Goal: Information Seeking & Learning: Learn about a topic

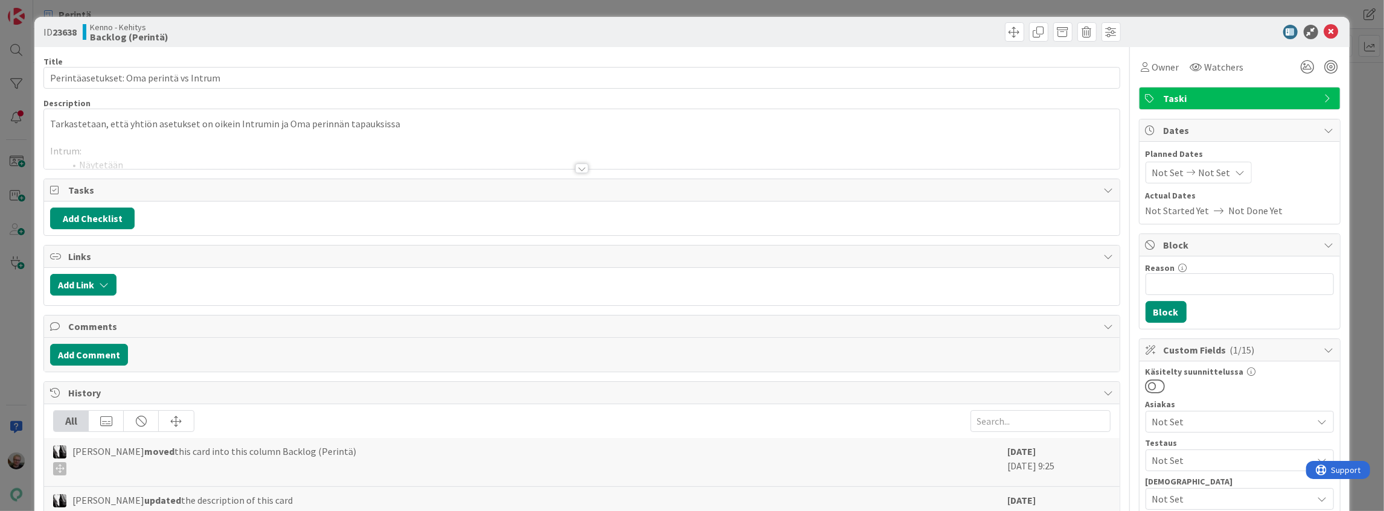
click at [249, 160] on div at bounding box center [581, 153] width 1075 height 31
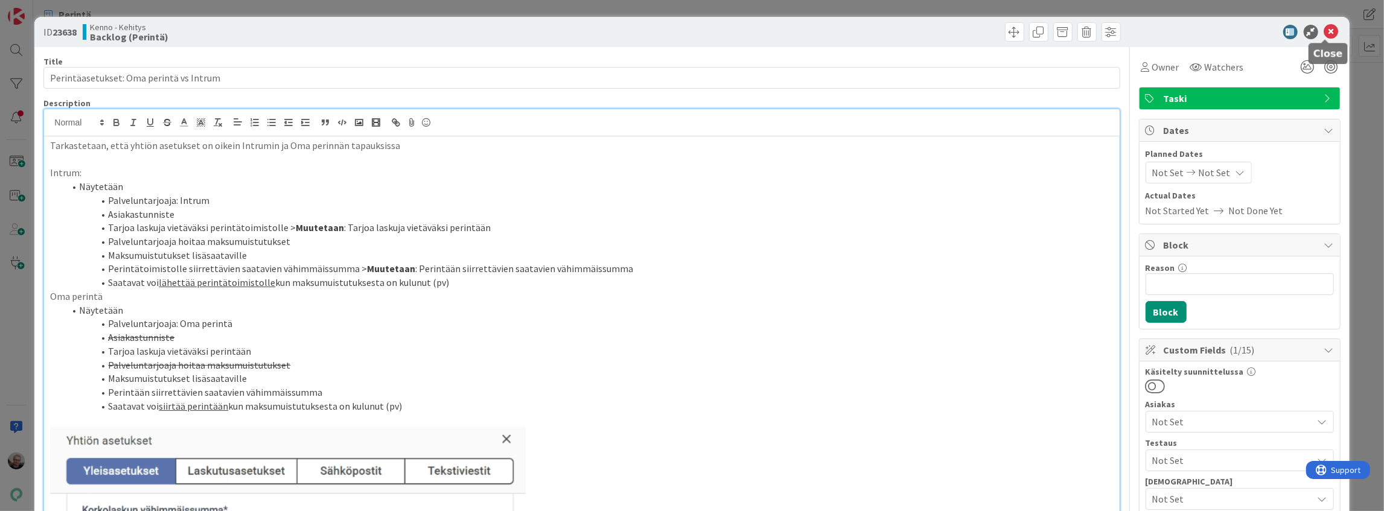
click at [1325, 35] on icon at bounding box center [1331, 32] width 14 height 14
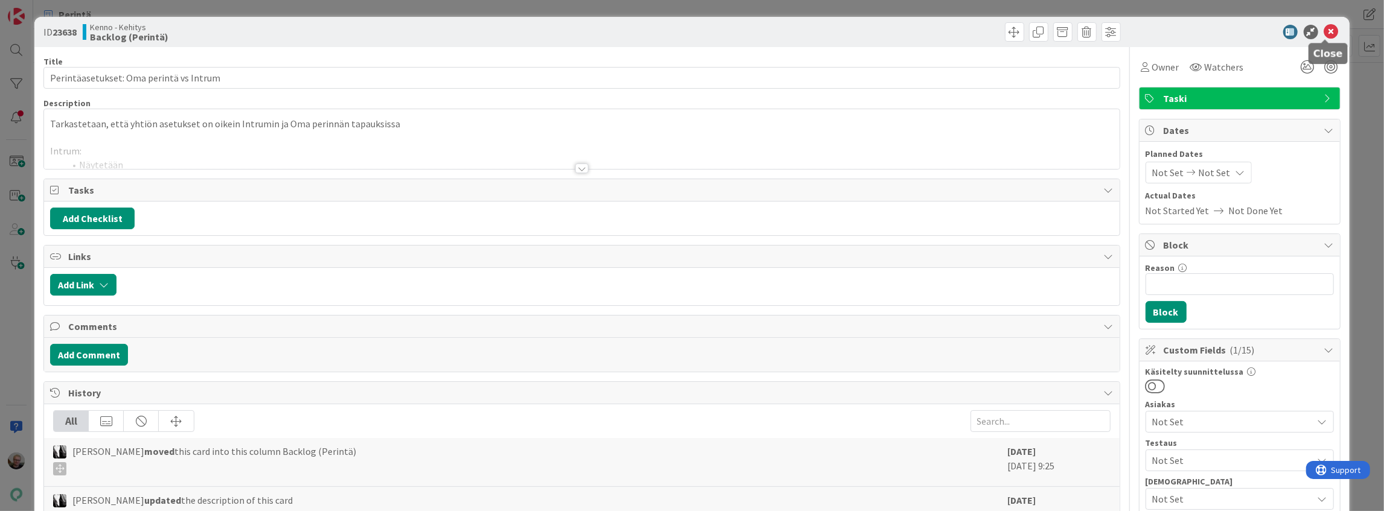
click at [1326, 32] on icon at bounding box center [1331, 32] width 14 height 14
